Goal: Communication & Community: Connect with others

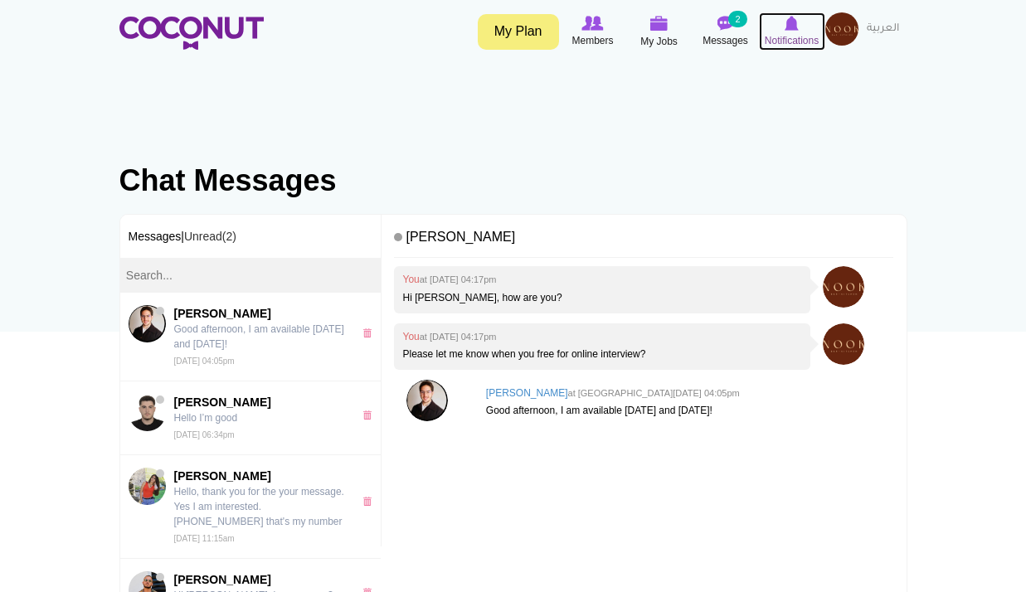
click at [800, 33] on span "Notifications" at bounding box center [792, 40] width 54 height 17
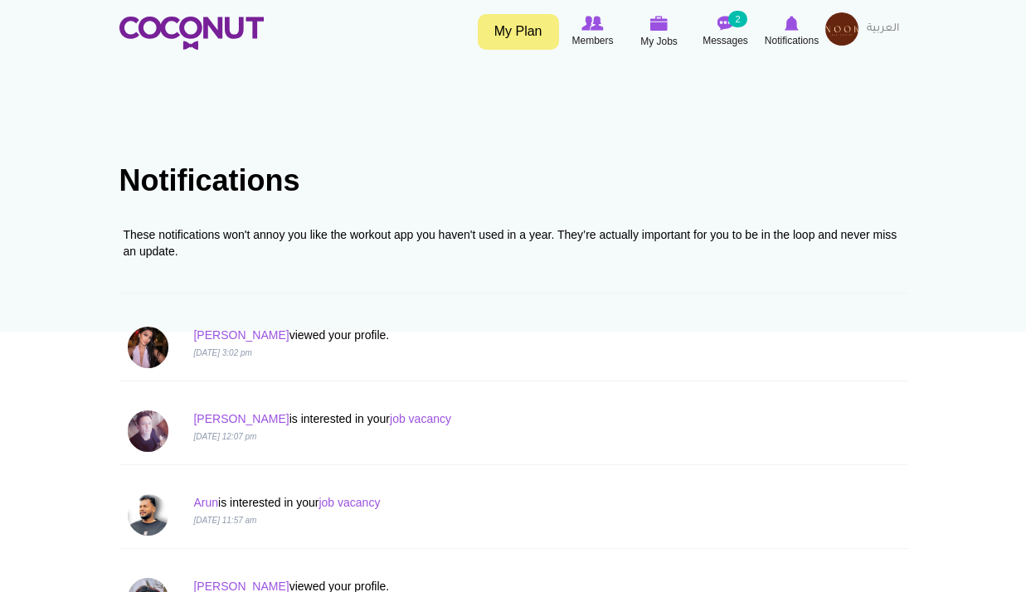
click at [201, 343] on p "Sara viewed your profile." at bounding box center [446, 335] width 506 height 17
click at [200, 334] on link "Sara" at bounding box center [240, 334] width 95 height 13
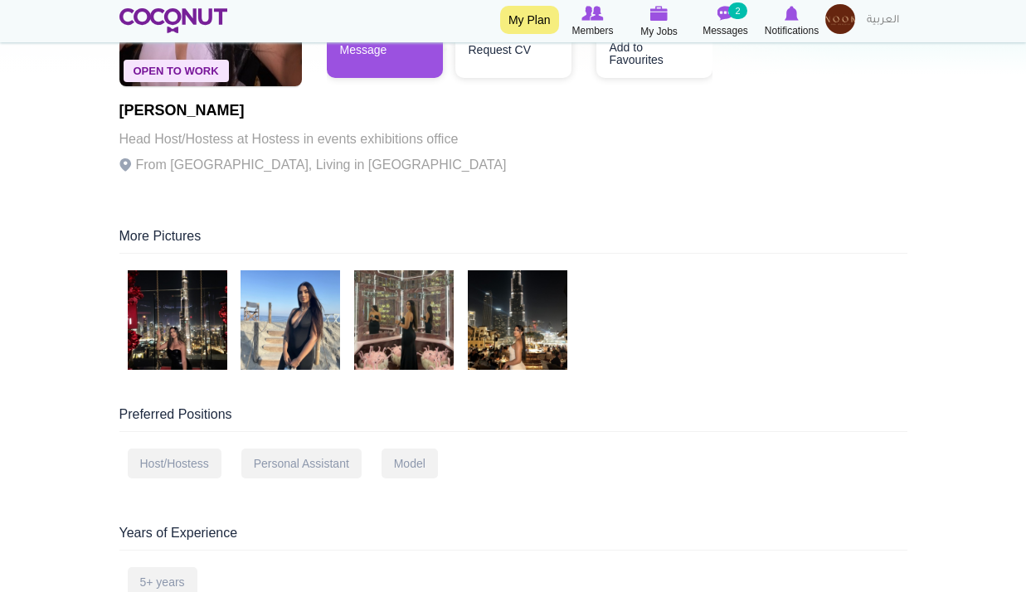
scroll to position [166, 0]
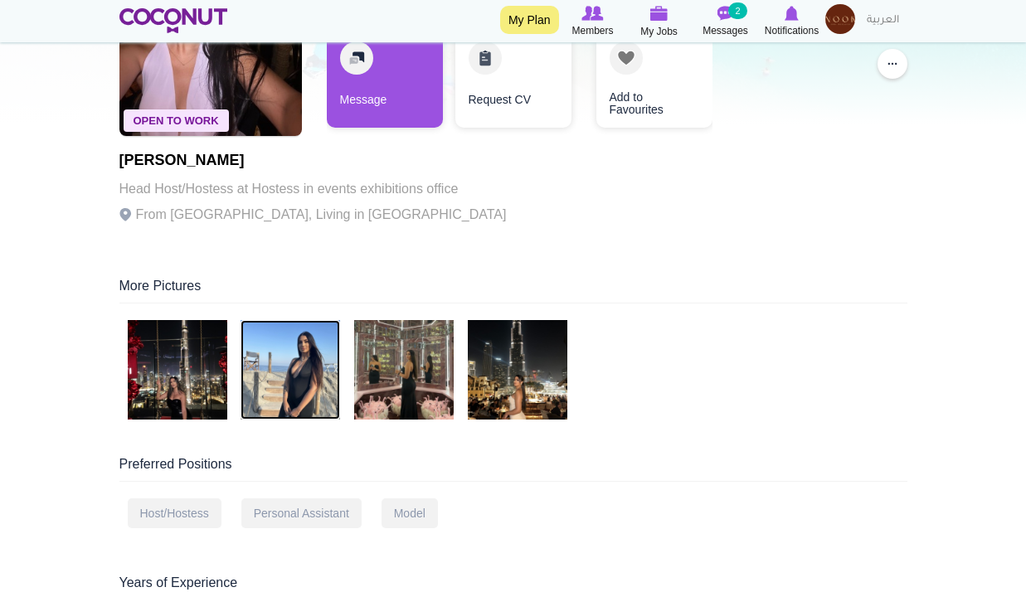
click at [257, 401] on img at bounding box center [291, 370] width 100 height 100
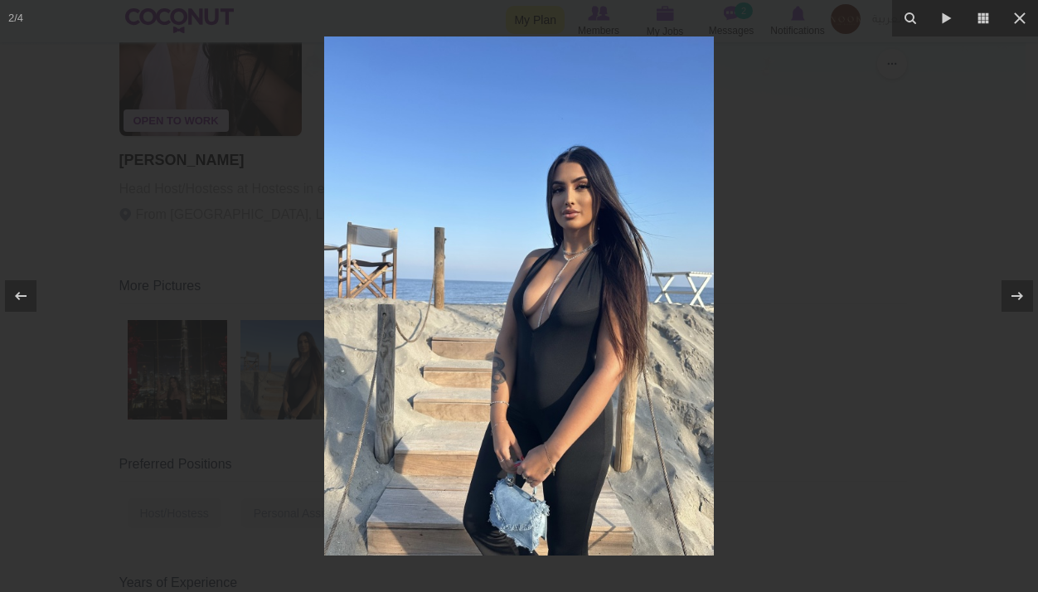
drag, startPoint x: 841, startPoint y: 224, endPoint x: 797, endPoint y: 221, distance: 44.0
click at [841, 225] on div at bounding box center [519, 296] width 1038 height 592
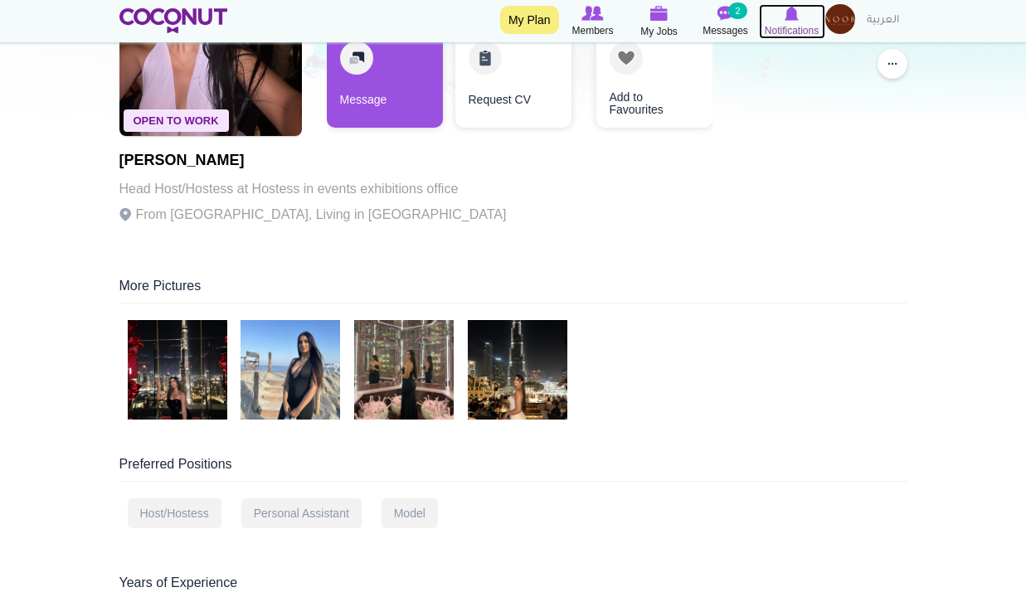
click at [783, 19] on icon at bounding box center [792, 13] width 66 height 18
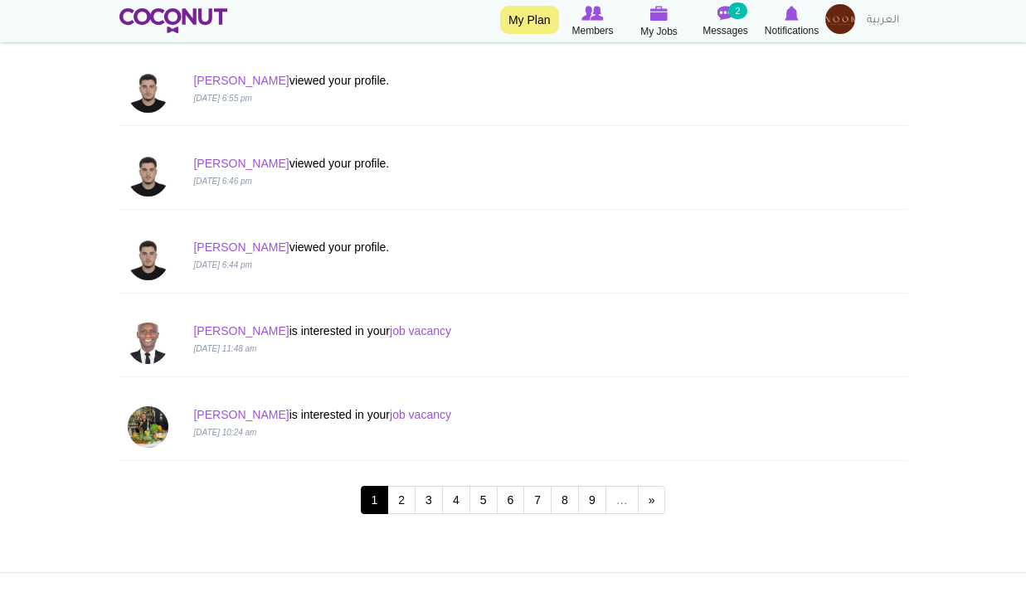
scroll to position [1576, 0]
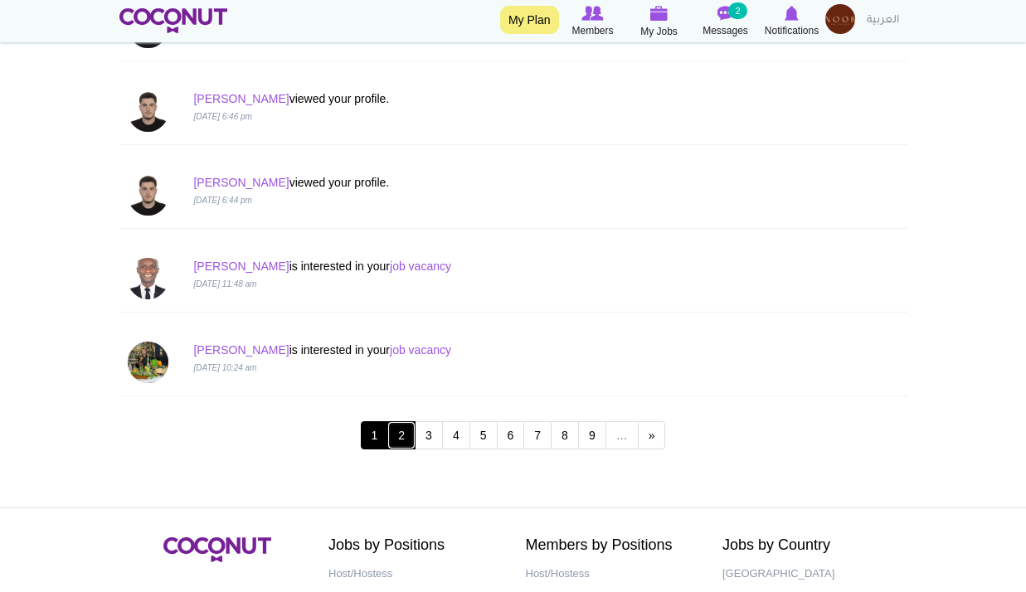
click at [400, 440] on link "2" at bounding box center [401, 435] width 28 height 28
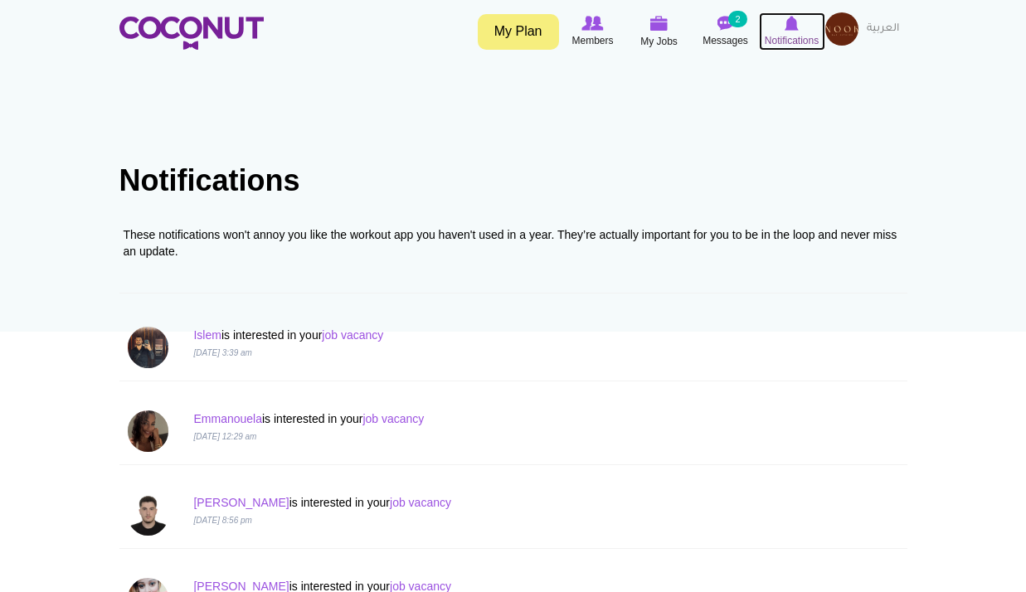
click at [809, 35] on span "Notifications" at bounding box center [792, 40] width 54 height 17
